Goal: Use online tool/utility: Utilize a website feature to perform a specific function

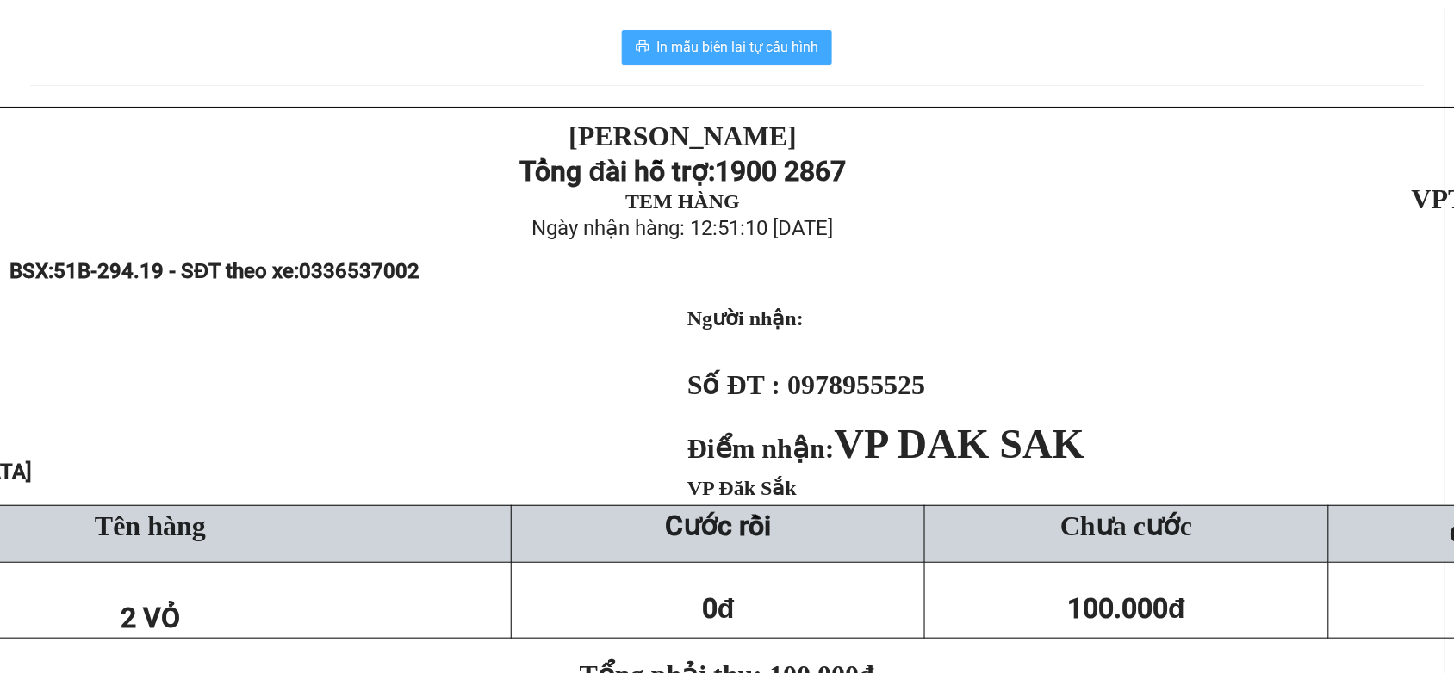
click at [724, 56] on span "In mẫu biên lai tự cấu hình" at bounding box center [737, 47] width 162 height 22
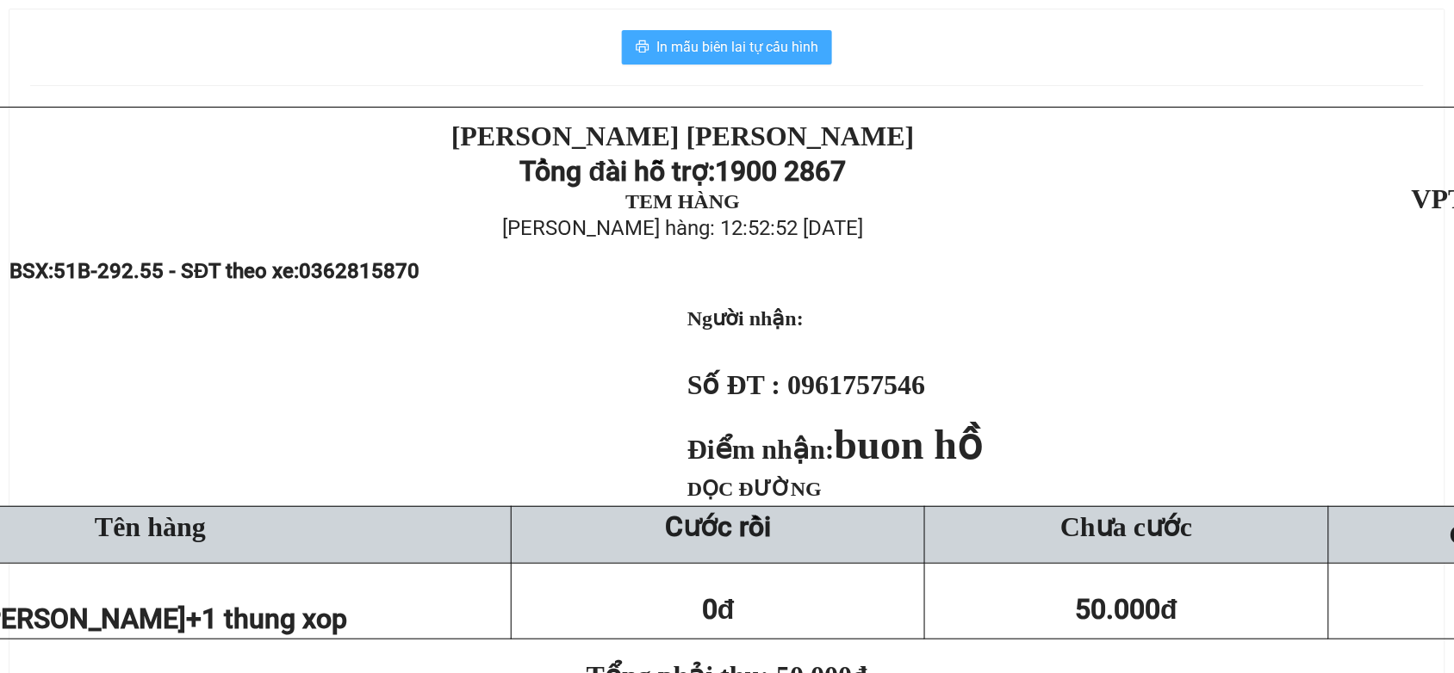
click at [784, 45] on span "In mẫu biên lai tự cấu hình" at bounding box center [737, 47] width 162 height 22
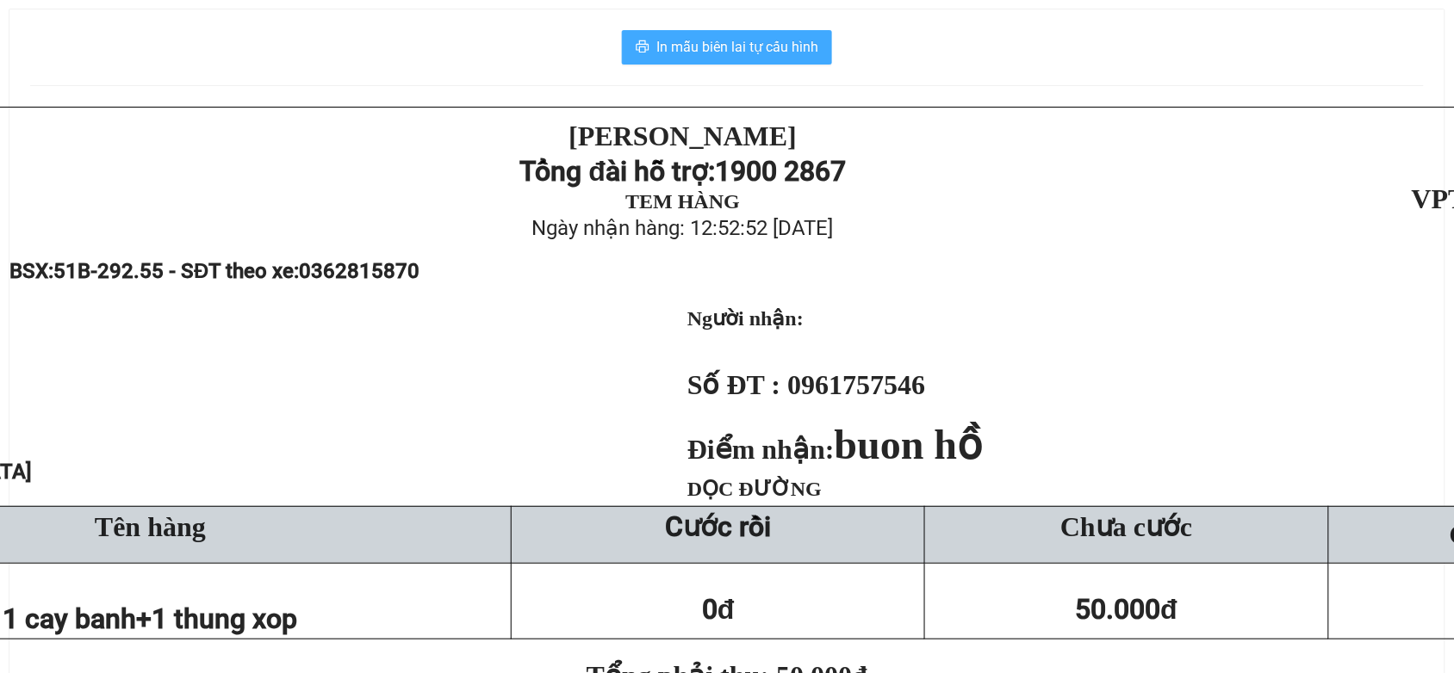
click at [736, 58] on span "In mẫu biên lai tự cấu hình" at bounding box center [737, 47] width 162 height 22
